Goal: Check status: Check status

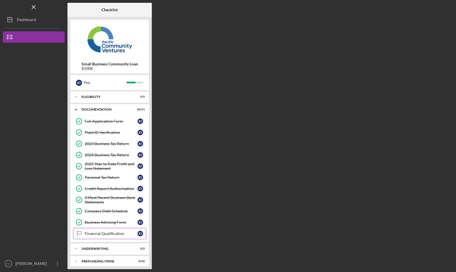
click at [126, 232] on div "Financial Qualification" at bounding box center [111, 233] width 53 height 4
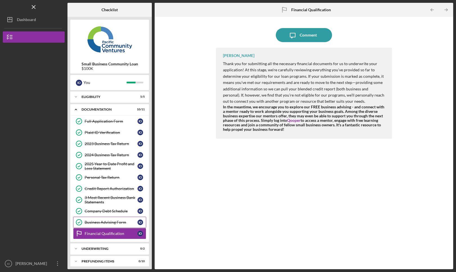
click at [100, 218] on link "Business Advising Form Business Advising Form I O" at bounding box center [109, 222] width 73 height 11
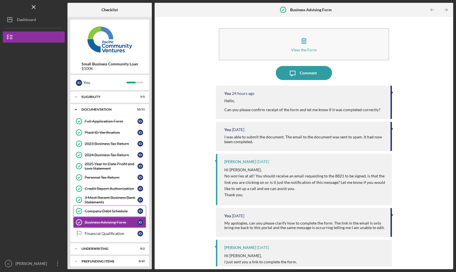
click at [103, 208] on link "Company Debt Schedule Company Debt Schedule I O" at bounding box center [109, 211] width 73 height 11
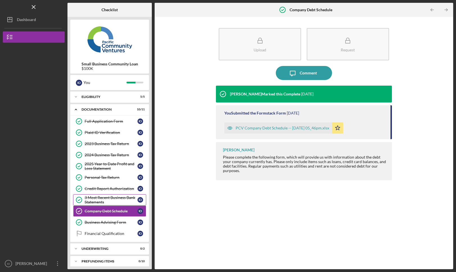
click at [109, 198] on div "3 Most Recent Business Bank Statements" at bounding box center [111, 200] width 53 height 9
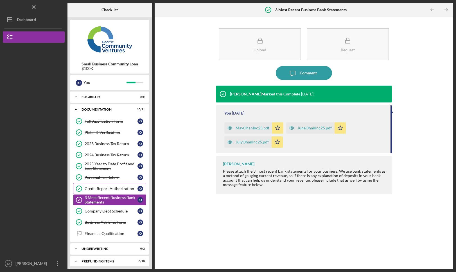
click at [116, 184] on link "Credit Report Authorization Credit Report Authorization I O" at bounding box center [109, 188] width 73 height 11
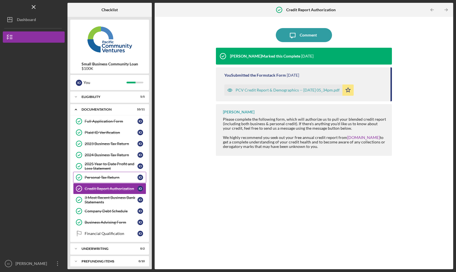
click at [117, 176] on div "Personal Tax Return" at bounding box center [111, 177] width 53 height 4
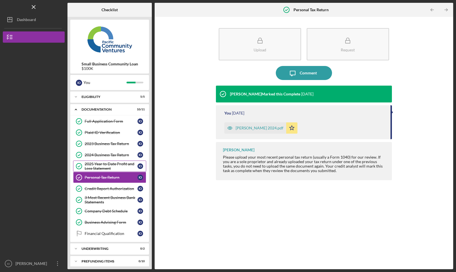
click at [117, 164] on div "2025 Year to Date Profit and Loss Statement" at bounding box center [111, 166] width 53 height 9
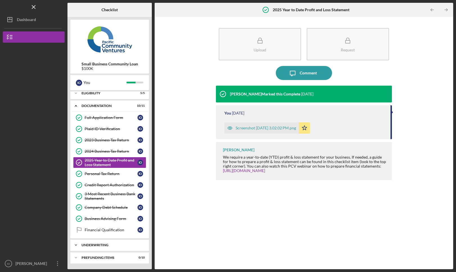
scroll to position [4, 0]
click at [99, 243] on div "Icon/Expander Underwriting 0 / 2" at bounding box center [109, 245] width 79 height 11
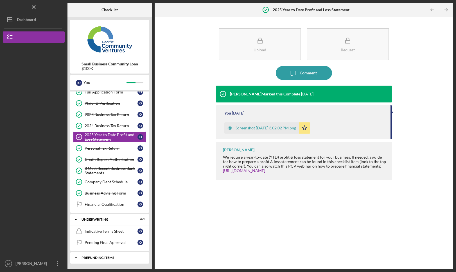
click at [96, 256] on div "Icon/Expander Prefunding Items 0 / 10" at bounding box center [109, 257] width 79 height 11
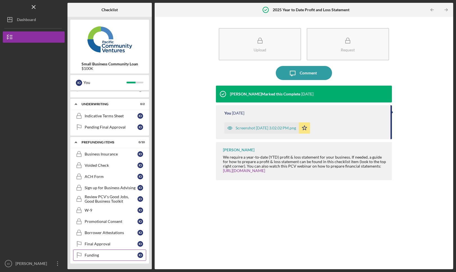
scroll to position [145, 0]
